Goal: Obtain resource: Download file/media

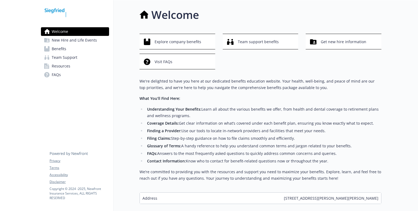
click at [64, 50] on span "Benefits" at bounding box center [59, 48] width 15 height 9
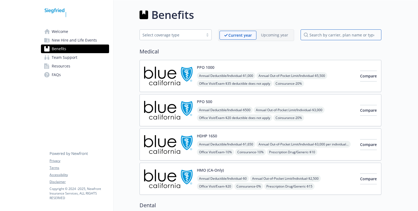
click at [316, 33] on input "search by carrier, plan name or type" at bounding box center [341, 34] width 81 height 11
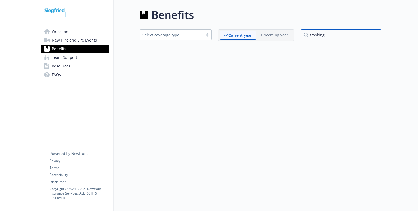
type input "smoking"
click at [55, 65] on span "Resources" at bounding box center [61, 66] width 19 height 9
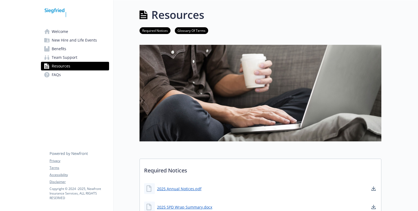
click at [67, 47] on link "Benefits" at bounding box center [75, 48] width 68 height 9
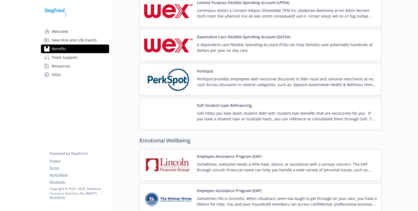
scroll to position [889, 0]
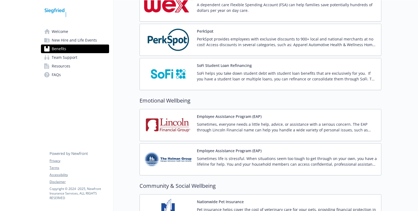
click at [225, 162] on p "Sometimes life is stressful. When situations seem too tough to get through on y…" at bounding box center [287, 160] width 180 height 11
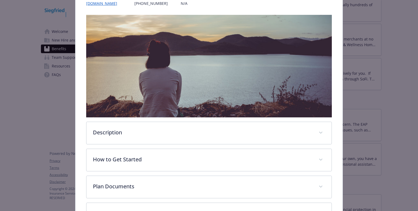
scroll to position [124, 0]
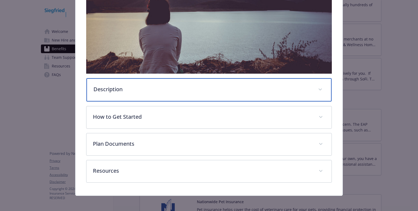
click at [150, 93] on div "Description" at bounding box center [208, 89] width 245 height 23
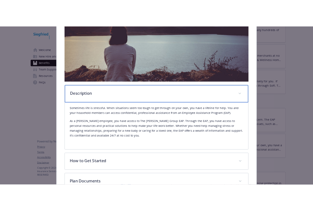
scroll to position [188, 0]
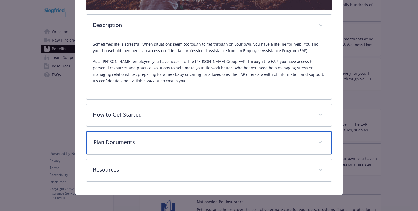
click at [149, 136] on div "Plan Documents" at bounding box center [208, 142] width 245 height 23
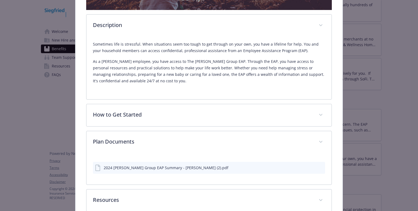
click at [150, 174] on div "2024 [PERSON_NAME] Group EAP Summary - [PERSON_NAME] (2).pdf" at bounding box center [209, 165] width 232 height 25
click at [147, 168] on div "2024 [PERSON_NAME] Group EAP Summary - [PERSON_NAME] (2).pdf" at bounding box center [166, 168] width 125 height 6
click at [95, 168] on icon "details for plan Emotional Wellbeing - Employee Assistance Program (EAP) - Empl…" at bounding box center [97, 167] width 5 height 6
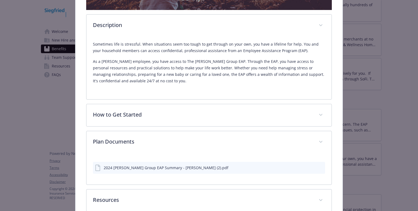
drag, startPoint x: 304, startPoint y: 166, endPoint x: 307, endPoint y: 166, distance: 3.5
click at [305, 166] on div "2024 [PERSON_NAME] Group EAP Summary - [PERSON_NAME] (2).pdf" at bounding box center [209, 168] width 232 height 12
click at [310, 166] on icon "download file" at bounding box center [311, 167] width 4 height 4
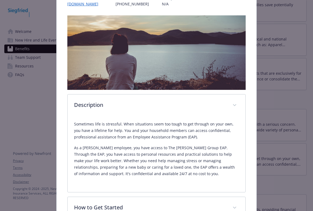
scroll to position [0, 0]
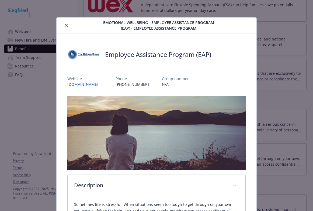
click at [64, 23] on button "close" at bounding box center [66, 25] width 6 height 6
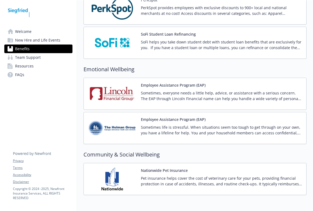
click at [151, 86] on button "Employee Assistance Program (EAP)" at bounding box center [173, 85] width 65 height 6
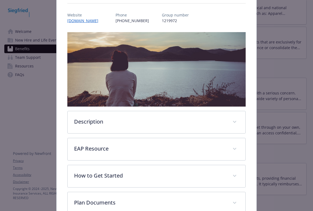
scroll to position [70, 0]
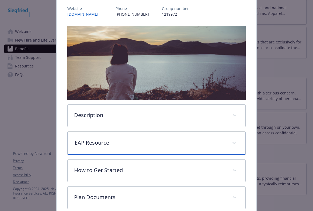
click at [234, 139] on span "details for plan Emotional Wellbeing - Employee Assistance Program (EAP) - Empl…" at bounding box center [234, 142] width 9 height 9
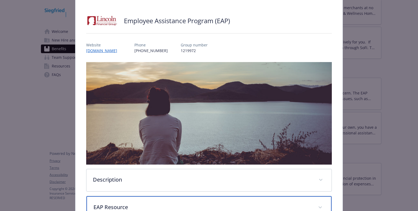
scroll to position [0, 0]
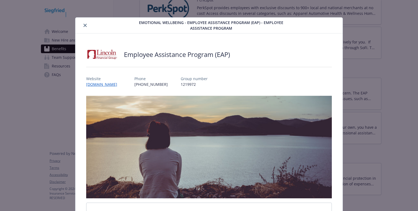
click at [85, 30] on div "Emotional Wellbeing - Employee Assistance Program (EAP) - Employee Assistance P…" at bounding box center [208, 26] width 267 height 16
click at [83, 26] on icon "close" at bounding box center [84, 25] width 3 height 3
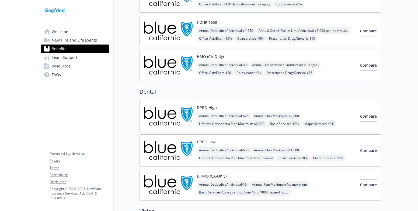
scroll to position [112, 0]
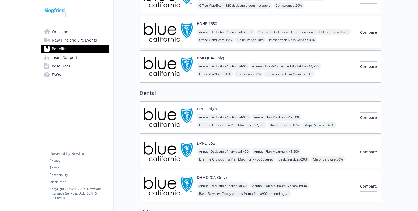
click at [325, 124] on div "Annual Deductible/Individual - $25 Annual Plan Maximum - $2,500 Lifetime Orthod…" at bounding box center [276, 125] width 159 height 22
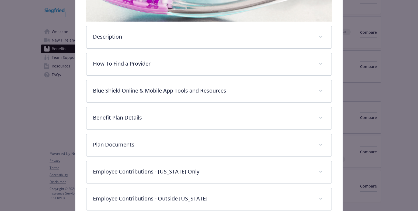
scroll to position [175, 0]
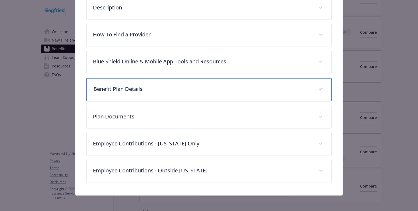
click at [325, 89] on div "Benefit Plan Details" at bounding box center [208, 89] width 245 height 23
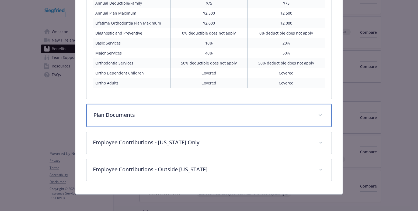
click at [296, 114] on p "Plan Documents" at bounding box center [202, 115] width 218 height 8
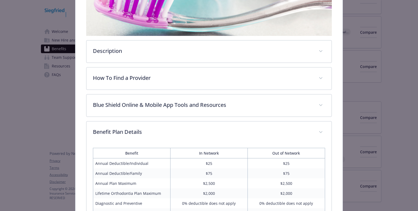
scroll to position [131, 0]
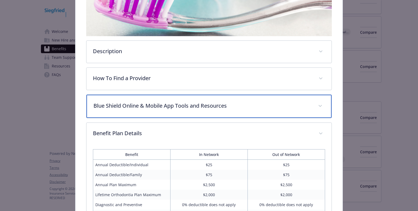
click at [138, 103] on p "Blue Shield Online & Mobile App Tools and Resources" at bounding box center [202, 106] width 218 height 8
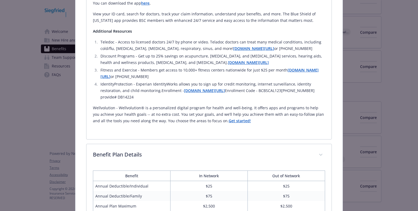
scroll to position [266, 0]
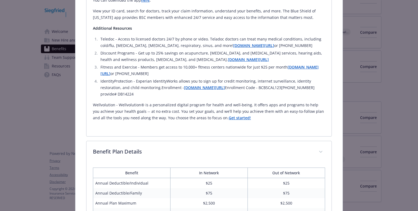
click at [269, 61] on strong "[DOMAIN_NAME][URL]" at bounding box center [248, 59] width 41 height 5
